Goal: Task Accomplishment & Management: Use online tool/utility

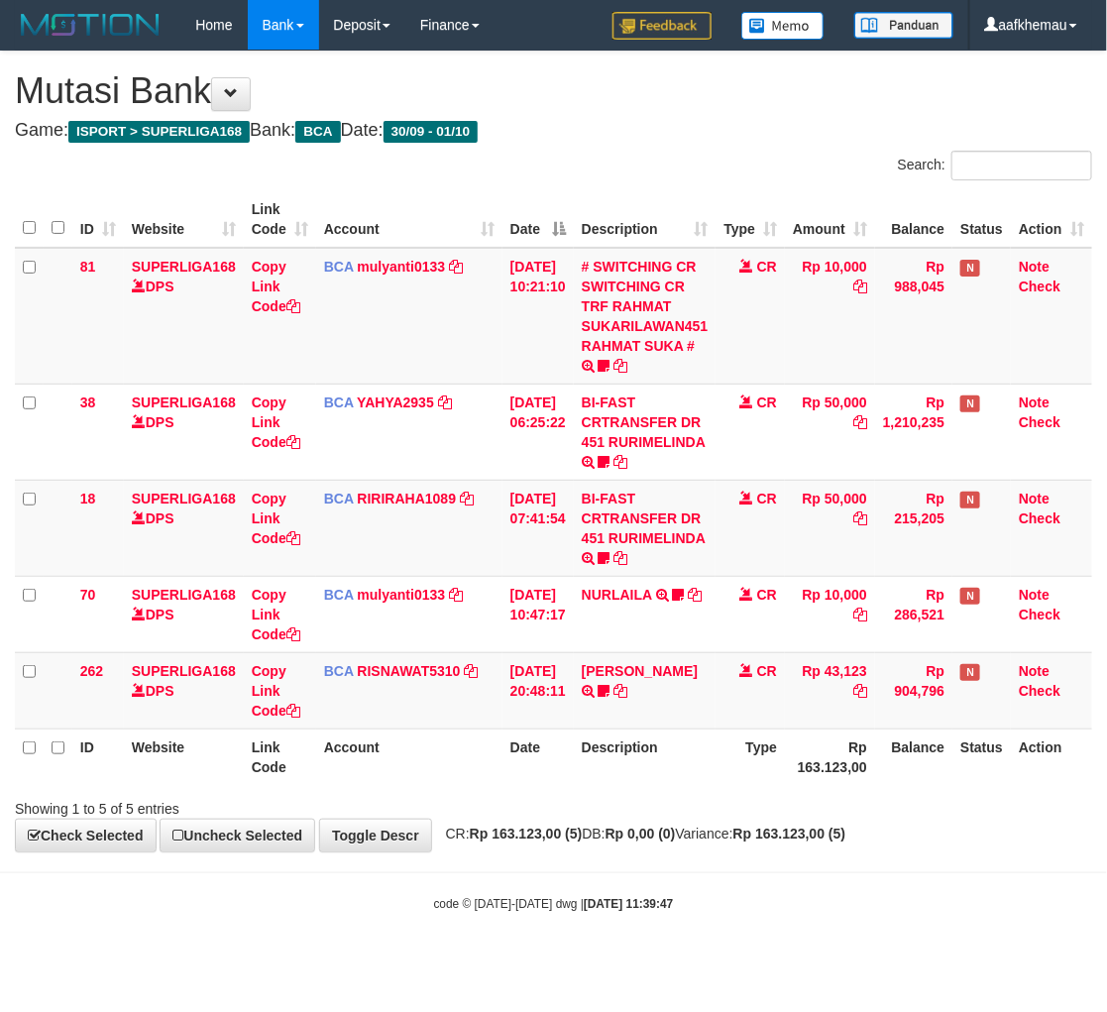
click at [656, 122] on h4 "Game: ISPORT > SUPERLIGA168 Bank: BCA Date: 30/09 - 01/10" at bounding box center [553, 131] width 1077 height 20
drag, startPoint x: 0, startPoint y: 0, endPoint x: 760, endPoint y: 902, distance: 1179.2
click at [760, 902] on div "code © [DATE]-[DATE] dwg | [DATE] 11:39:49" at bounding box center [553, 903] width 1107 height 20
click at [675, 145] on div "**********" at bounding box center [553, 452] width 1107 height 800
click at [690, 114] on div "**********" at bounding box center [553, 452] width 1107 height 800
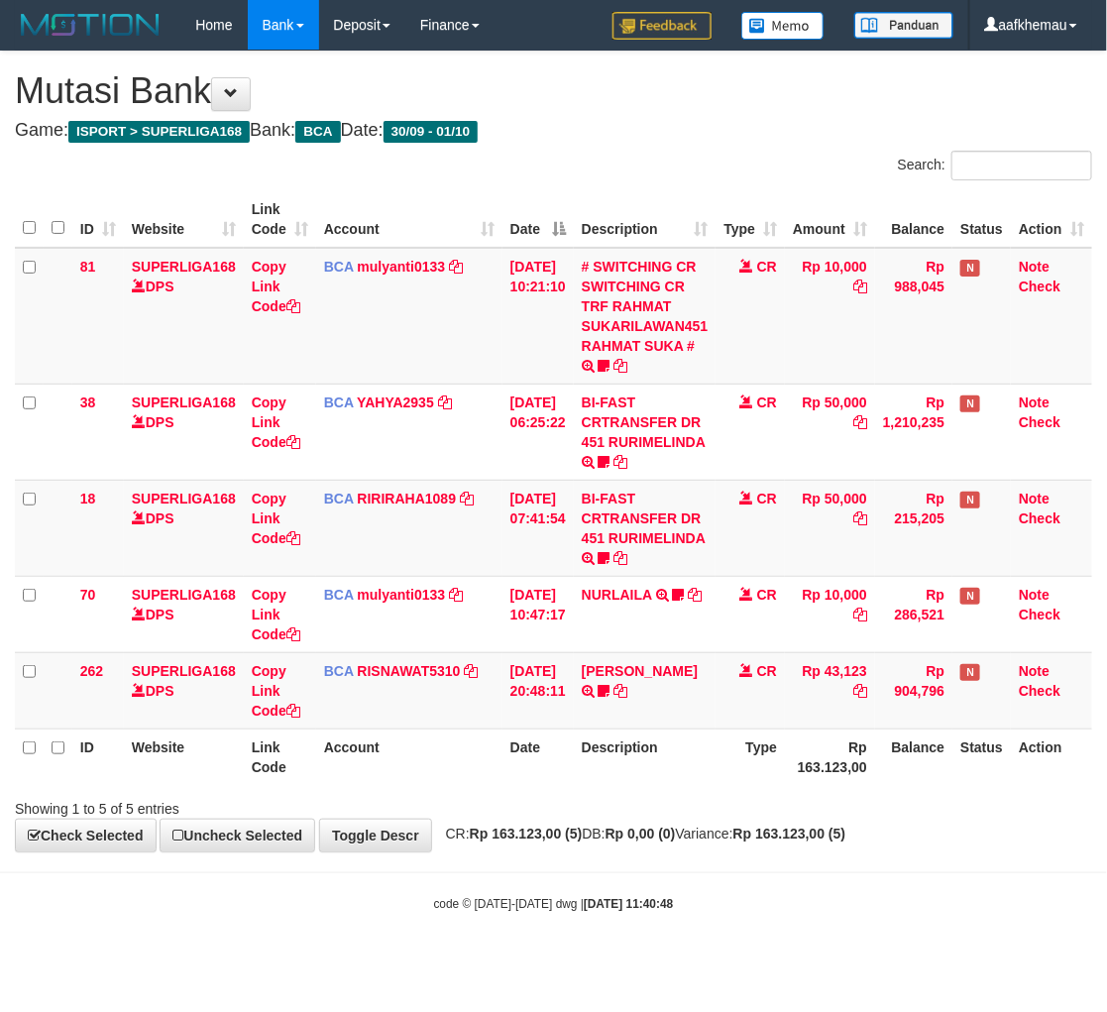
click at [692, 753] on th "Description" at bounding box center [645, 756] width 143 height 56
click at [639, 121] on h4 "Game: ISPORT > SUPERLIGA168 Bank: BCA Date: 30/09 - 01/10" at bounding box center [553, 131] width 1077 height 20
click at [667, 954] on body "Toggle navigation Home Bank Account List Load By Website Group [ISPORT] SUPERLI…" at bounding box center [553, 481] width 1107 height 962
click at [664, 142] on div "**********" at bounding box center [553, 452] width 1107 height 800
click at [676, 825] on strong "Rp 0,00 (0)" at bounding box center [640, 833] width 70 height 16
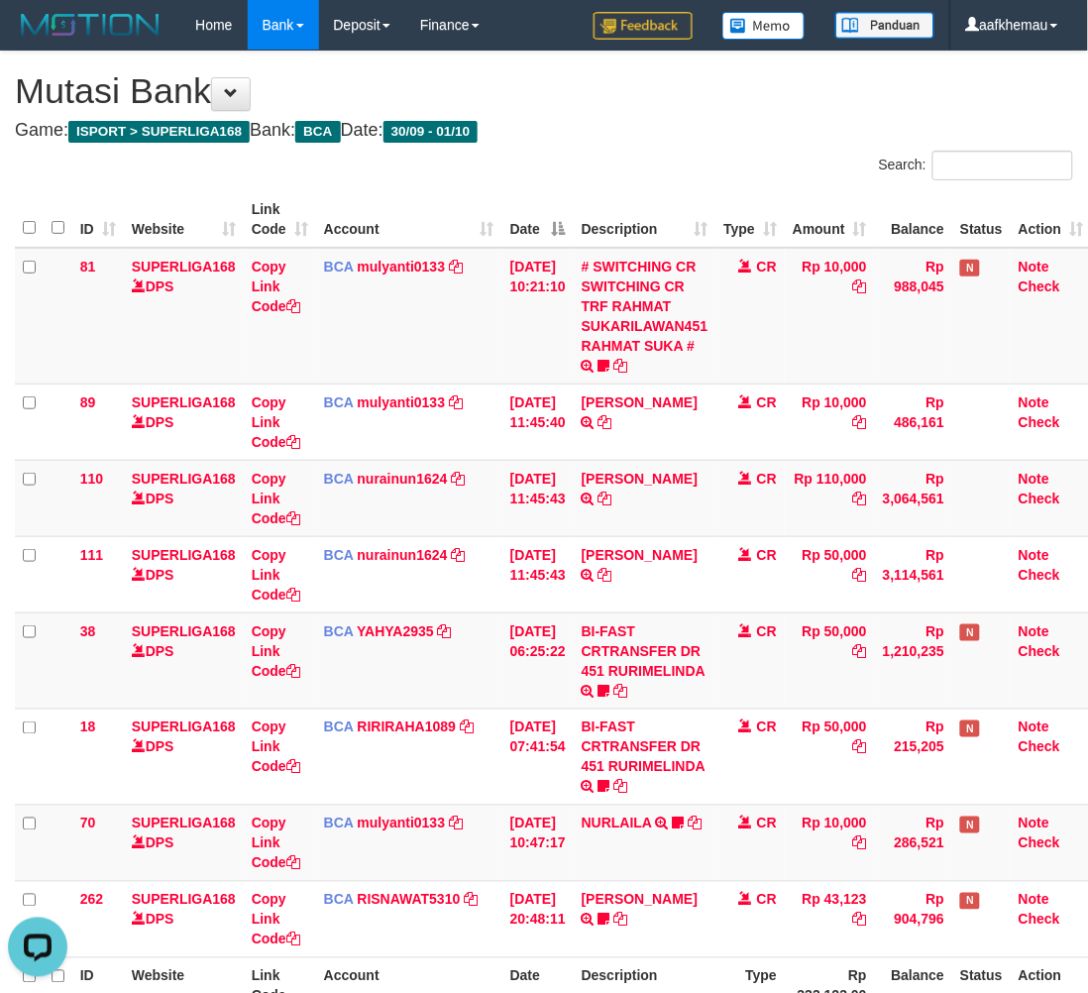
click at [726, 82] on h1 "Mutasi Bank" at bounding box center [544, 91] width 1058 height 40
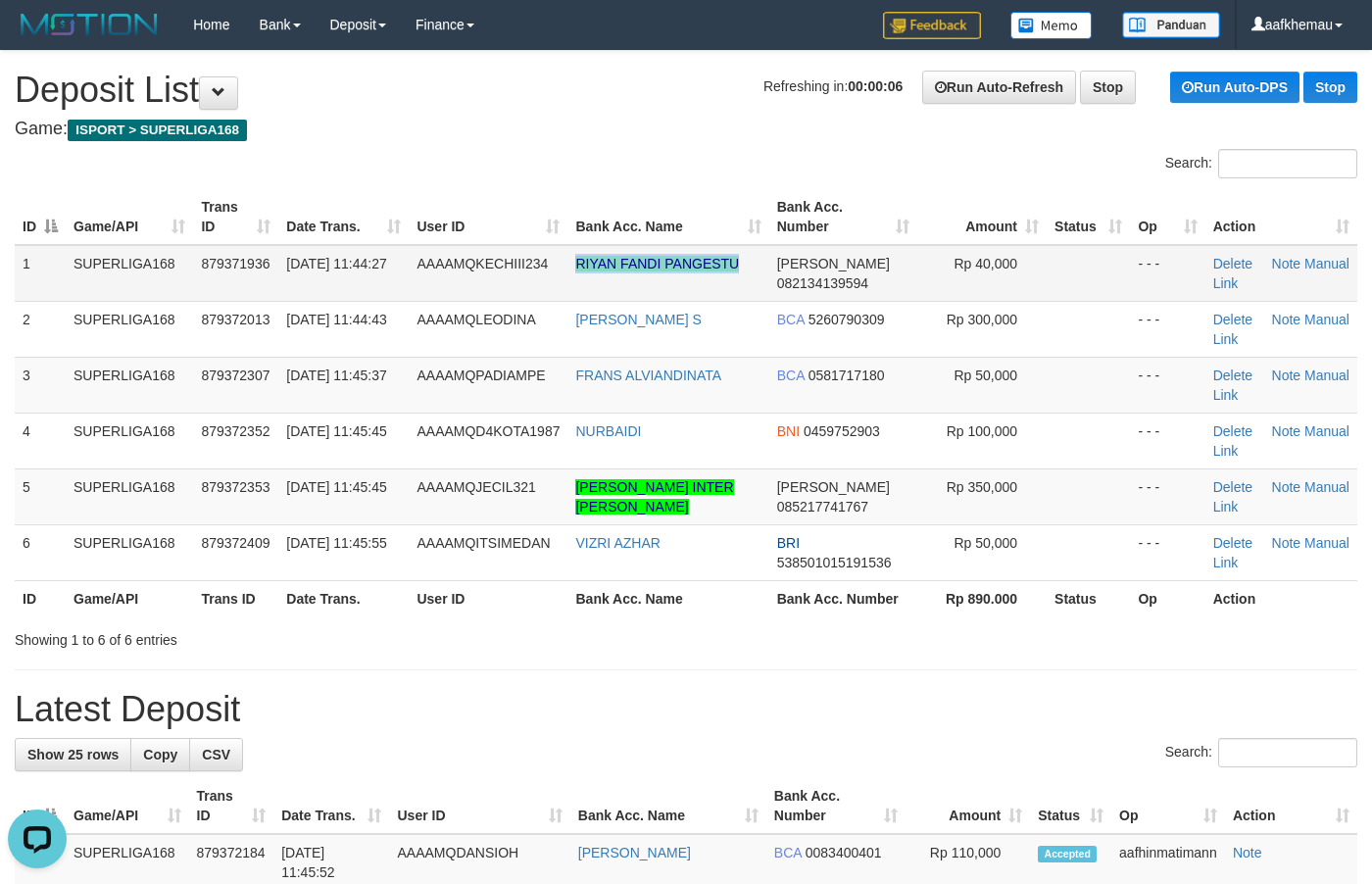
drag, startPoint x: 655, startPoint y: 282, endPoint x: 569, endPoint y: 280, distance: 86.0
click at [569, 280] on td "RIYAN FANDI PANGESTU" at bounding box center [668, 273] width 201 height 56
click at [562, 125] on h4 "Game: ISPORT > SUPERLIGA168" at bounding box center [686, 130] width 1342 height 20
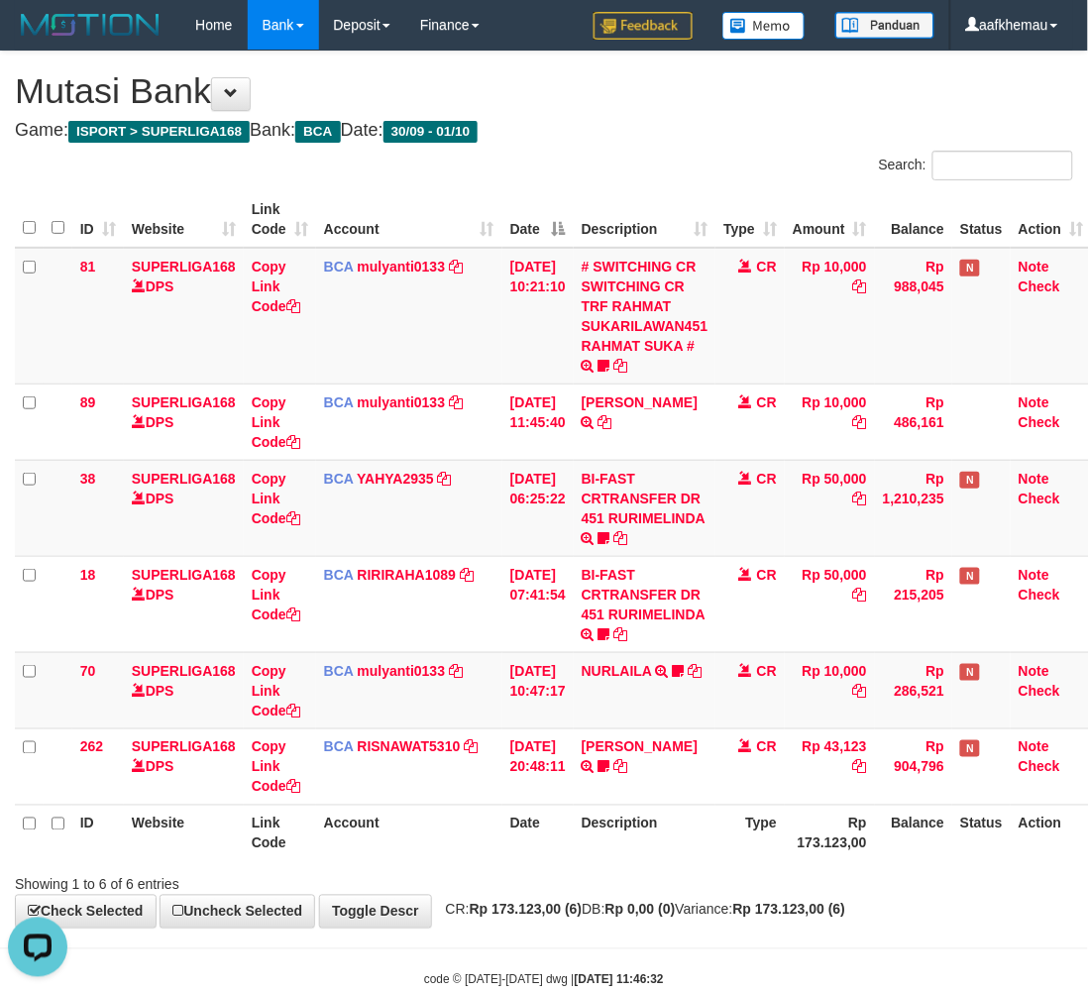
click at [625, 136] on h4 "Game: ISPORT > SUPERLIGA168 Bank: BCA Date: 30/09 - 01/10" at bounding box center [544, 131] width 1058 height 20
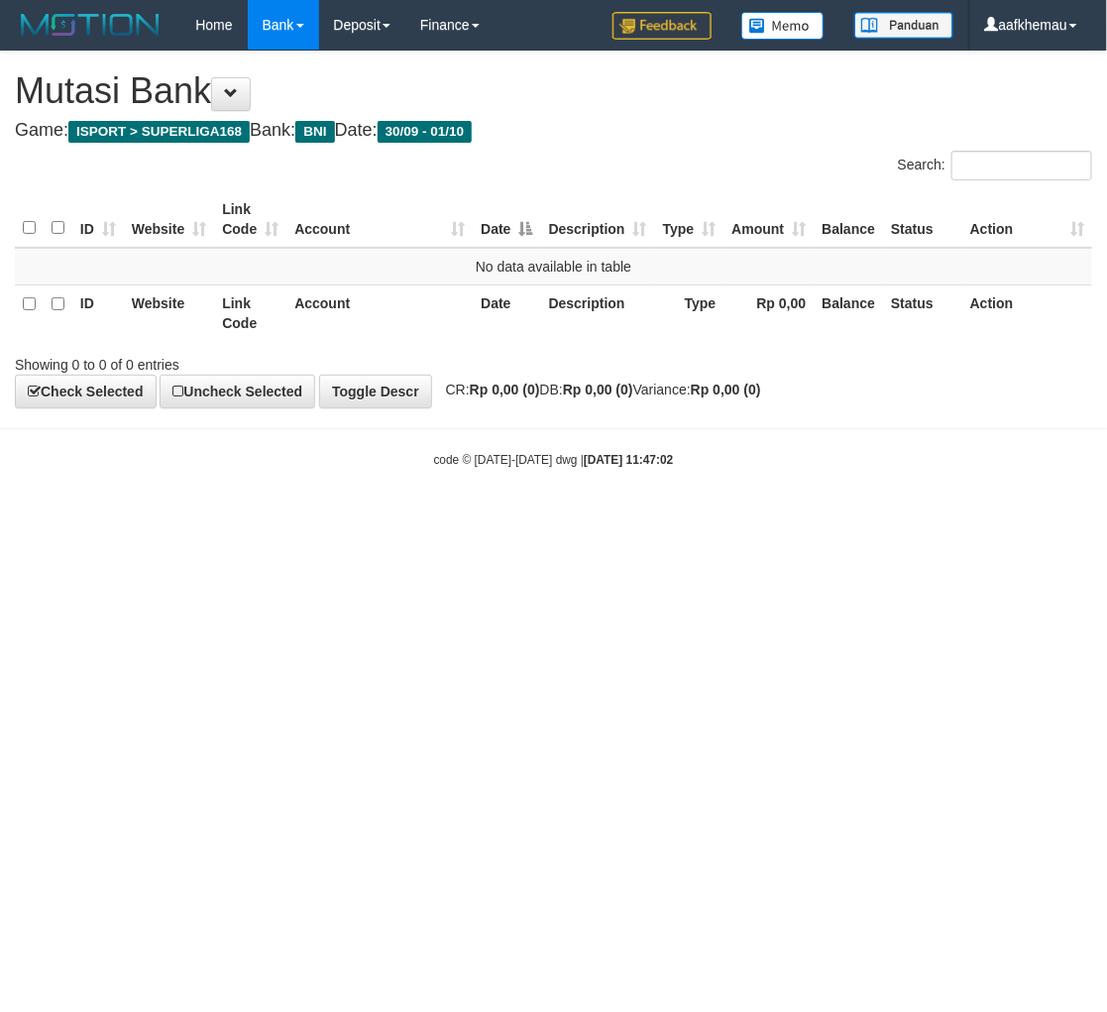
click at [713, 518] on html "Toggle navigation Home Bank Account List Load By Website Group [ISPORT] SUPERLI…" at bounding box center [553, 259] width 1107 height 518
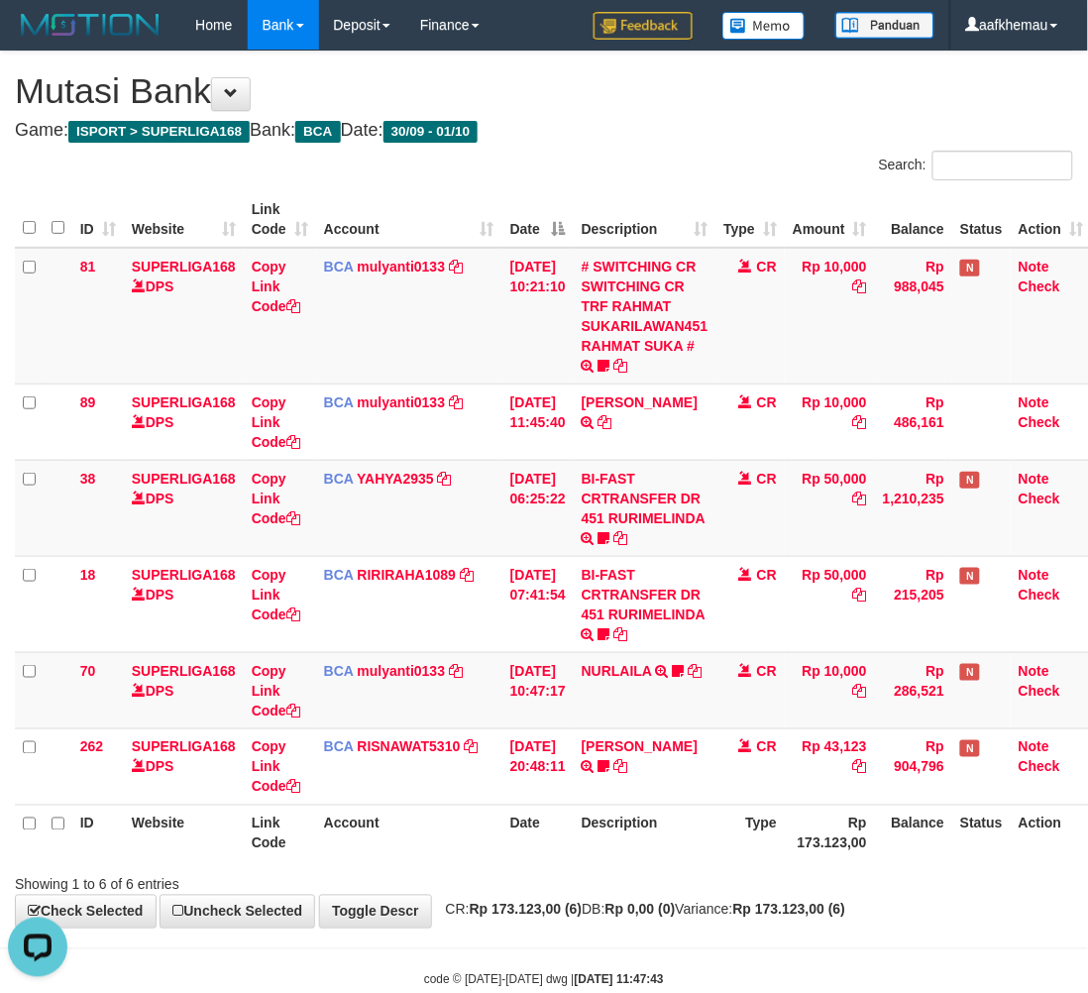
click at [659, 137] on h4 "Game: ISPORT > SUPERLIGA168 Bank: BCA Date: 30/09 - 01/10" at bounding box center [544, 131] width 1058 height 20
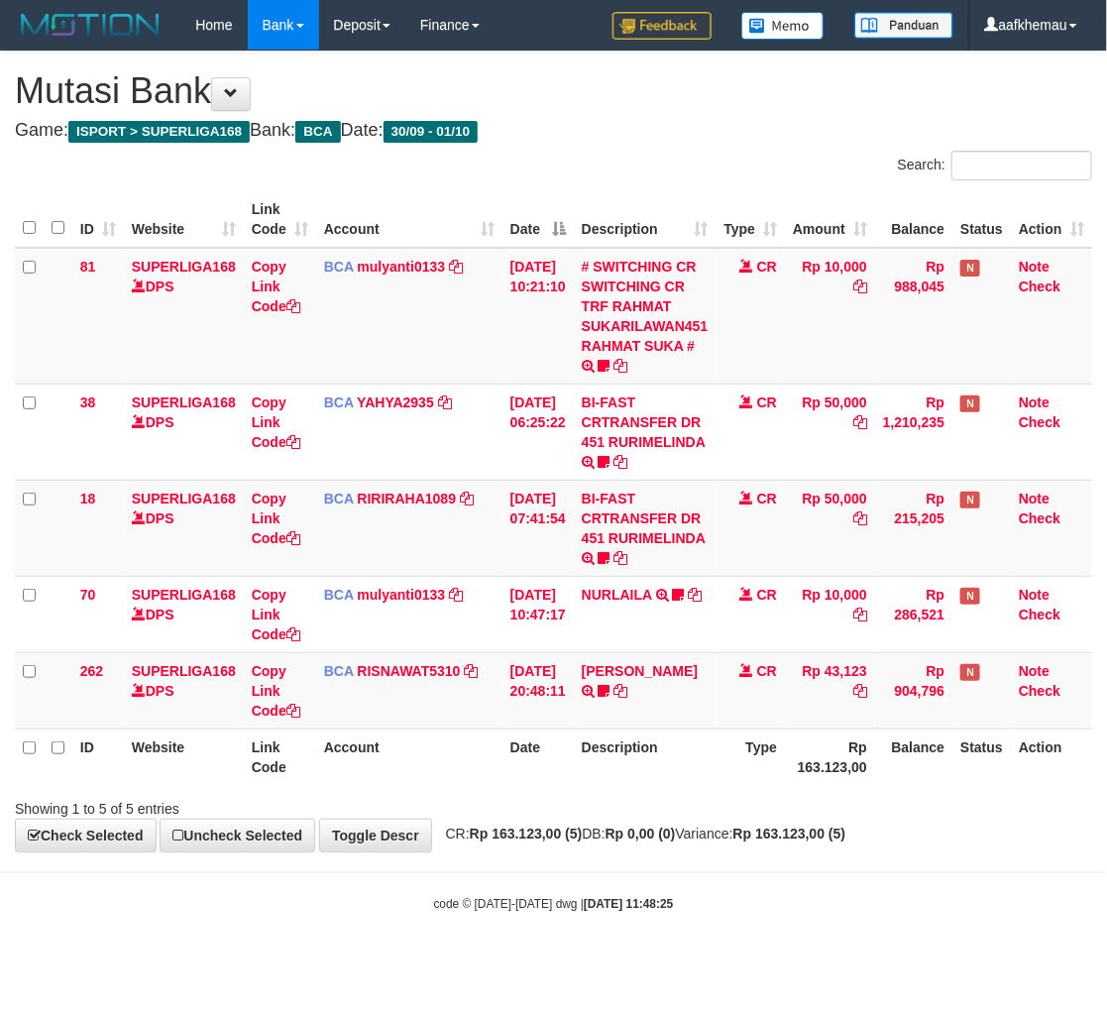
click at [746, 870] on body "Toggle navigation Home Bank Account List Load By Website Group [ISPORT] SUPERLI…" at bounding box center [553, 481] width 1107 height 962
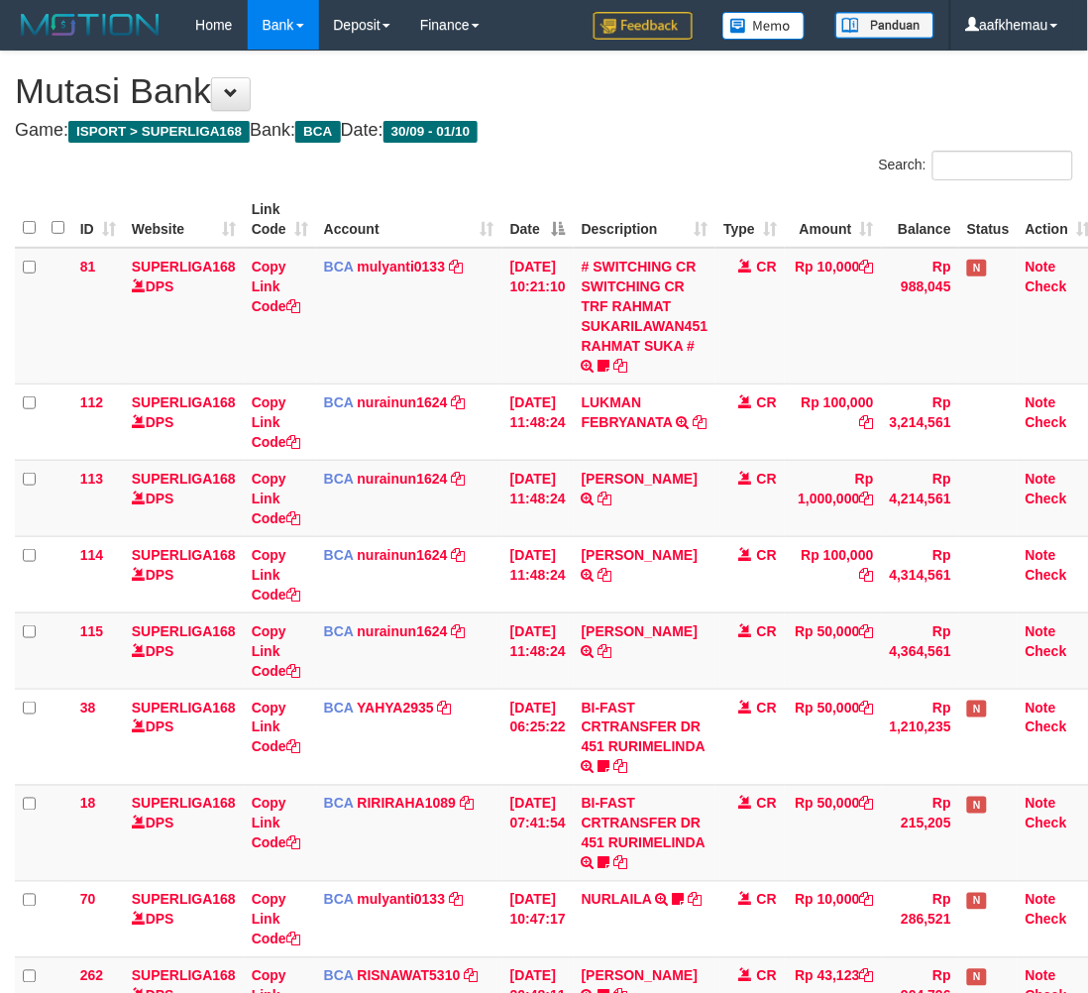
click at [684, 136] on h4 "Game: ISPORT > SUPERLIGA168 Bank: BCA Date: 30/09 - 01/10" at bounding box center [544, 131] width 1058 height 20
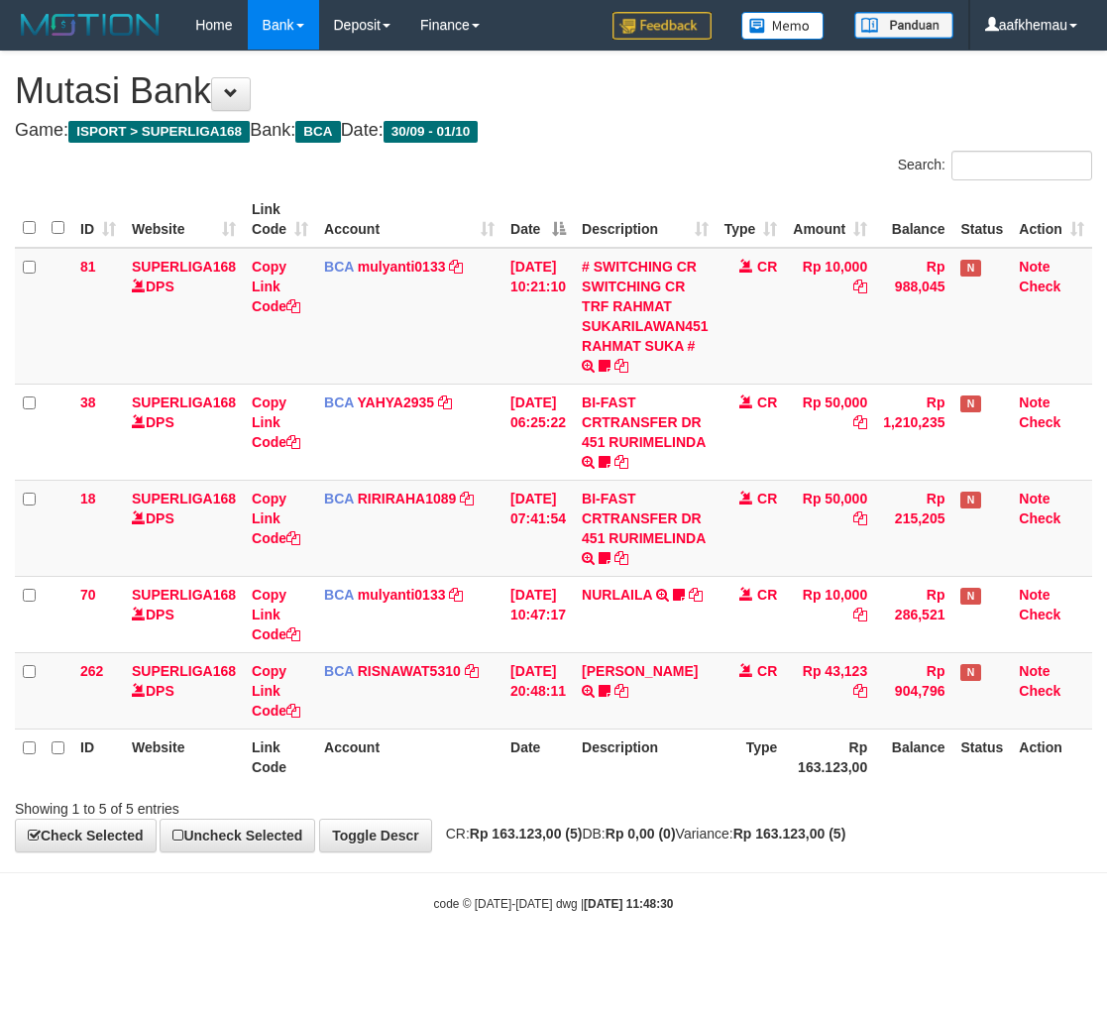
click at [667, 140] on h4 "Game: ISPORT > SUPERLIGA168 Bank: BCA Date: 30/09 - 01/10" at bounding box center [553, 131] width 1077 height 20
click at [719, 168] on div "Search:" at bounding box center [831, 168] width 524 height 35
click at [729, 858] on body "Toggle navigation Home Bank Account List Load By Website Group [ISPORT] SUPERLI…" at bounding box center [553, 481] width 1107 height 962
click at [708, 130] on h4 "Game: ISPORT > SUPERLIGA168 Bank: BCA Date: 30/09 - 01/10" at bounding box center [553, 131] width 1077 height 20
click at [706, 918] on body "Toggle navigation Home Bank Account List Load By Website Group [ISPORT] SUPERLI…" at bounding box center [553, 481] width 1107 height 962
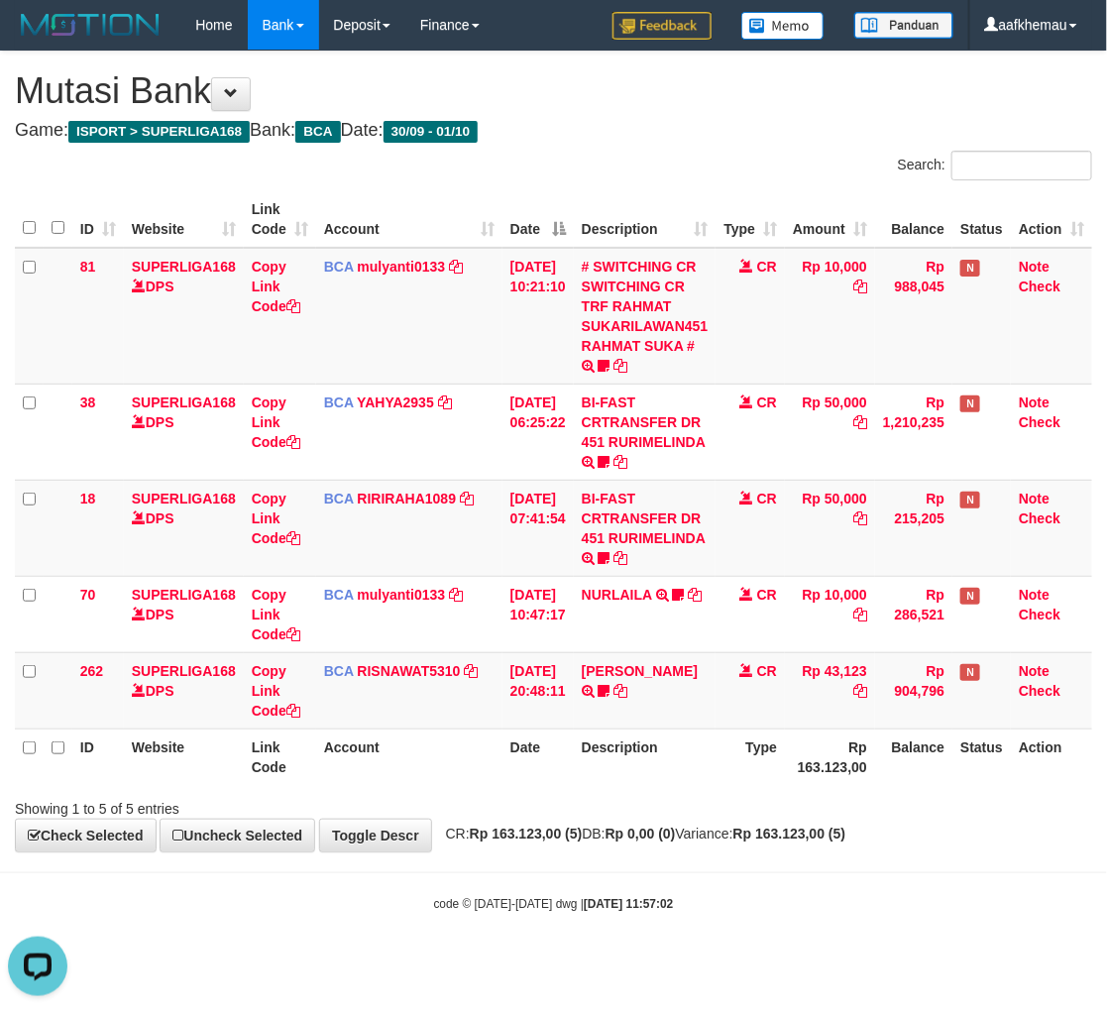
drag, startPoint x: 647, startPoint y: 147, endPoint x: 686, endPoint y: 191, distance: 59.0
click at [647, 144] on div "**********" at bounding box center [553, 452] width 1107 height 800
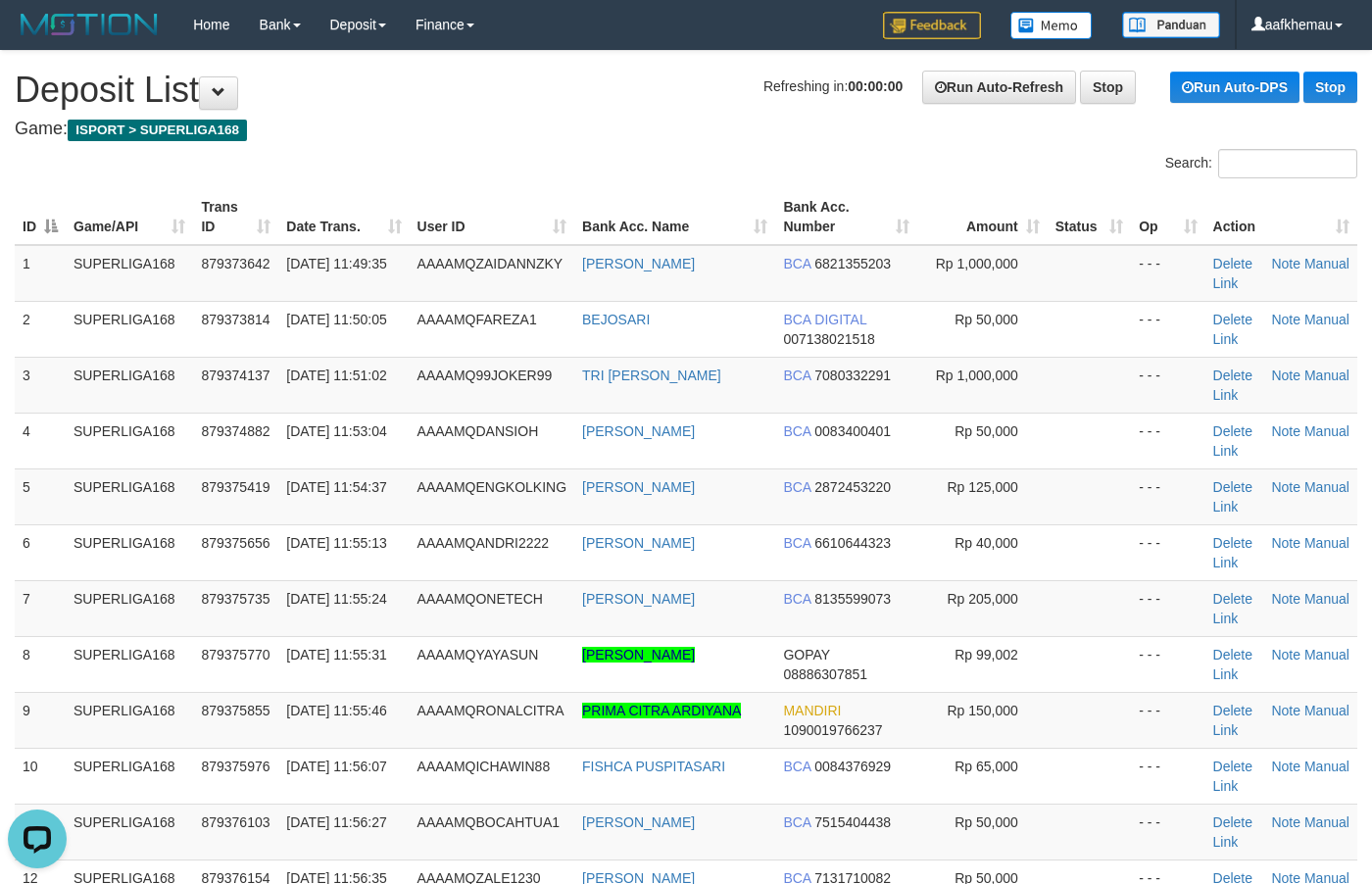
click at [414, 75] on h1 "Refreshing in: 00:00:00 Run Auto-Refresh Stop Run Auto-DPS Stop Deposit List" at bounding box center [686, 90] width 1342 height 40
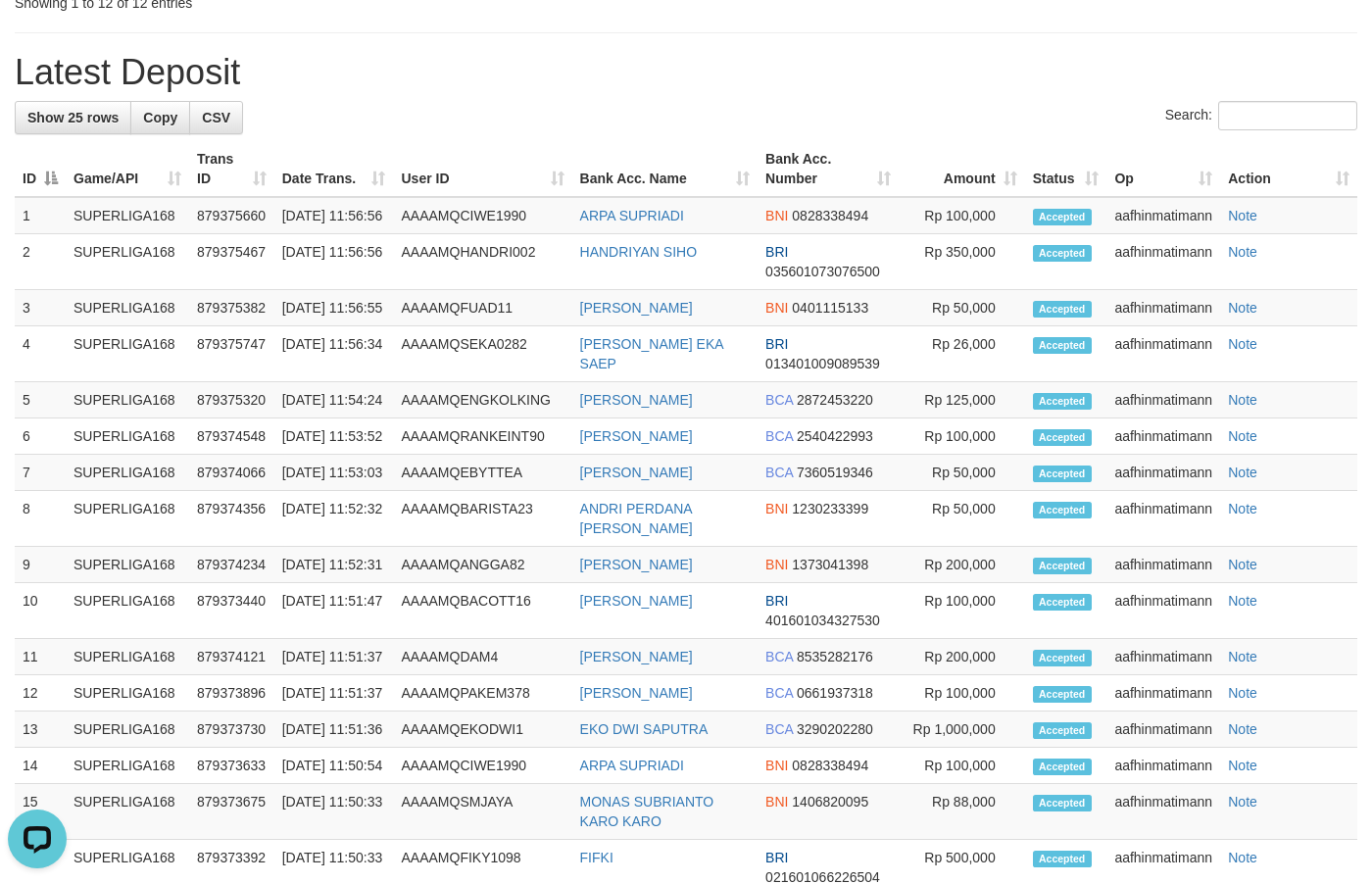
scroll to position [45, 0]
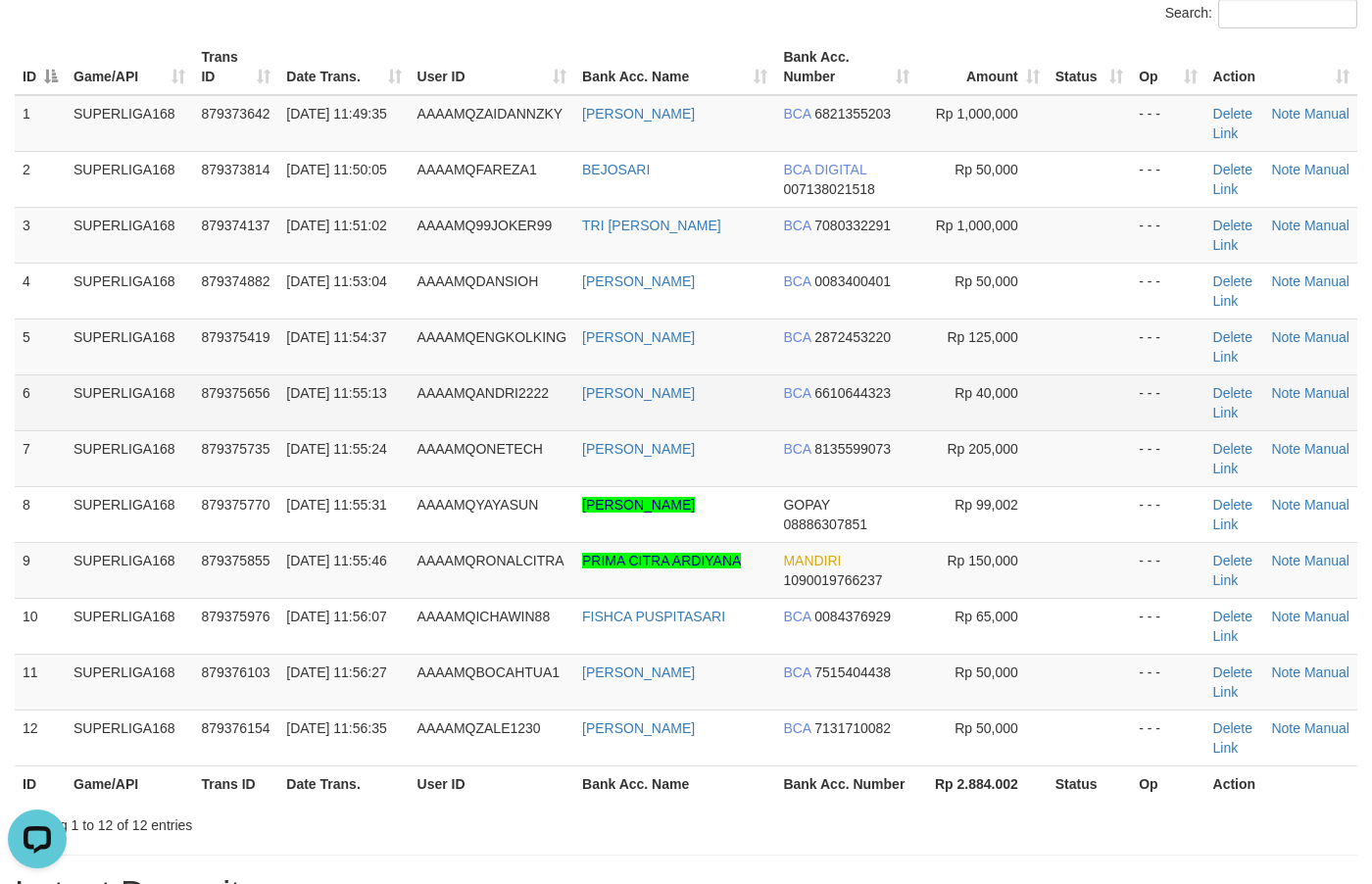
scroll to position [290, 0]
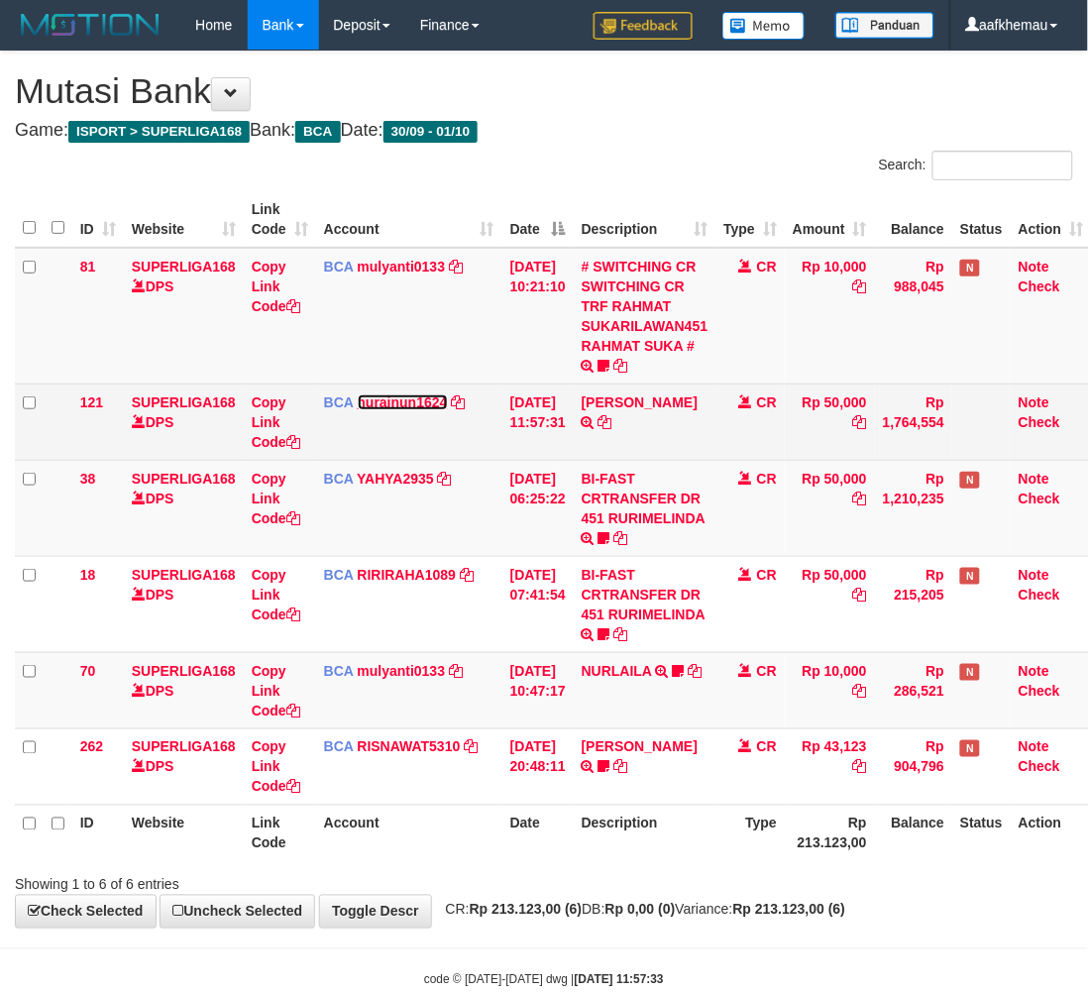
click at [398, 397] on link "nurainun1624" at bounding box center [403, 402] width 90 height 16
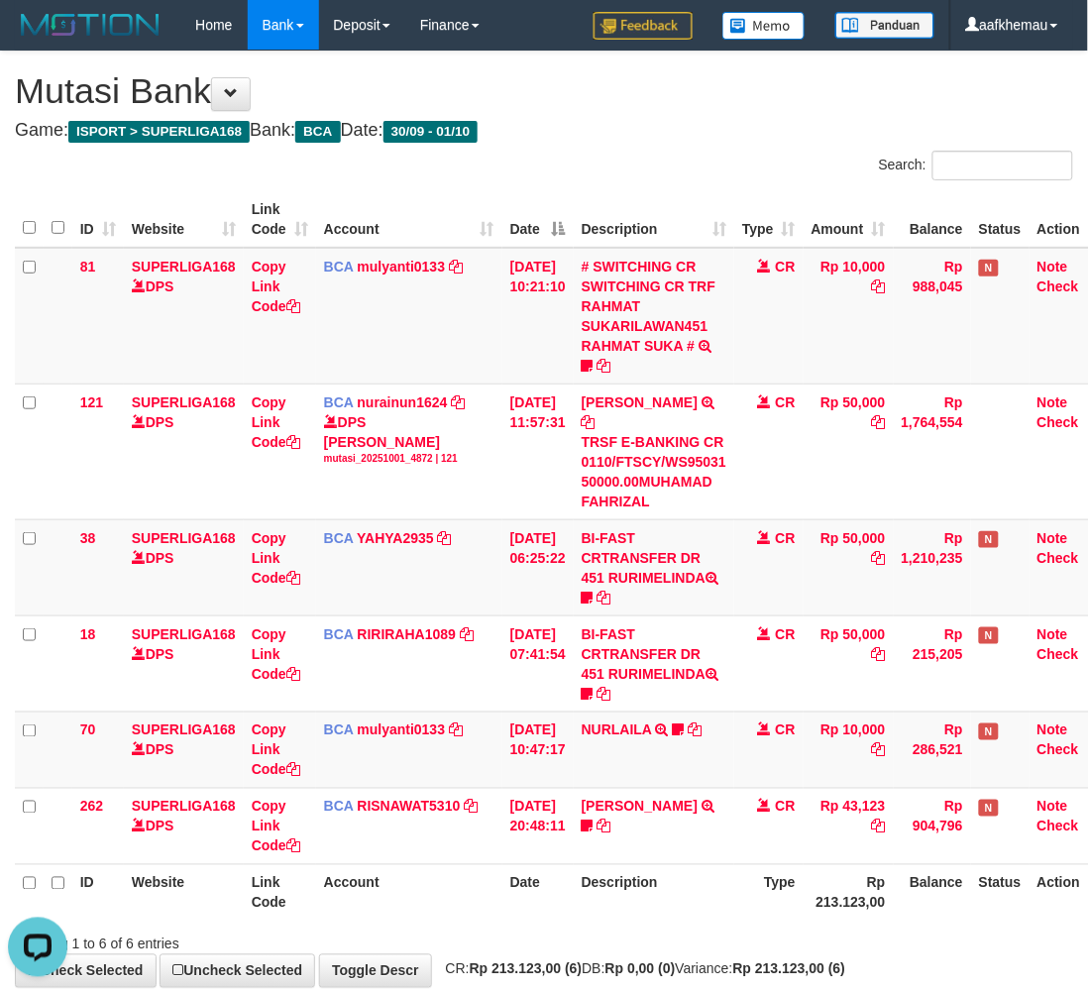
drag, startPoint x: 654, startPoint y: 146, endPoint x: 657, endPoint y: 166, distance: 21.0
click at [630, 147] on div "**********" at bounding box center [544, 519] width 1088 height 935
